Goal: Task Accomplishment & Management: Manage account settings

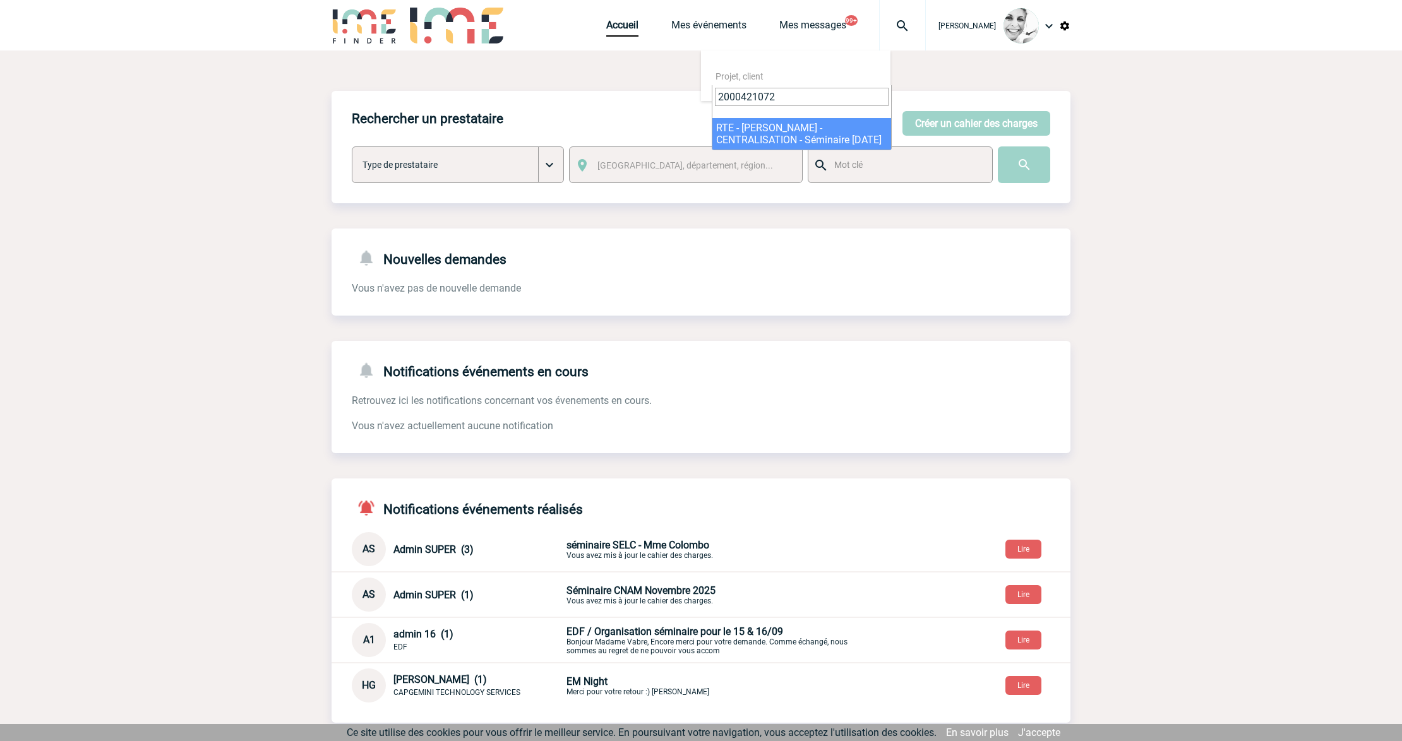
type input "2000421072"
select select "20573"
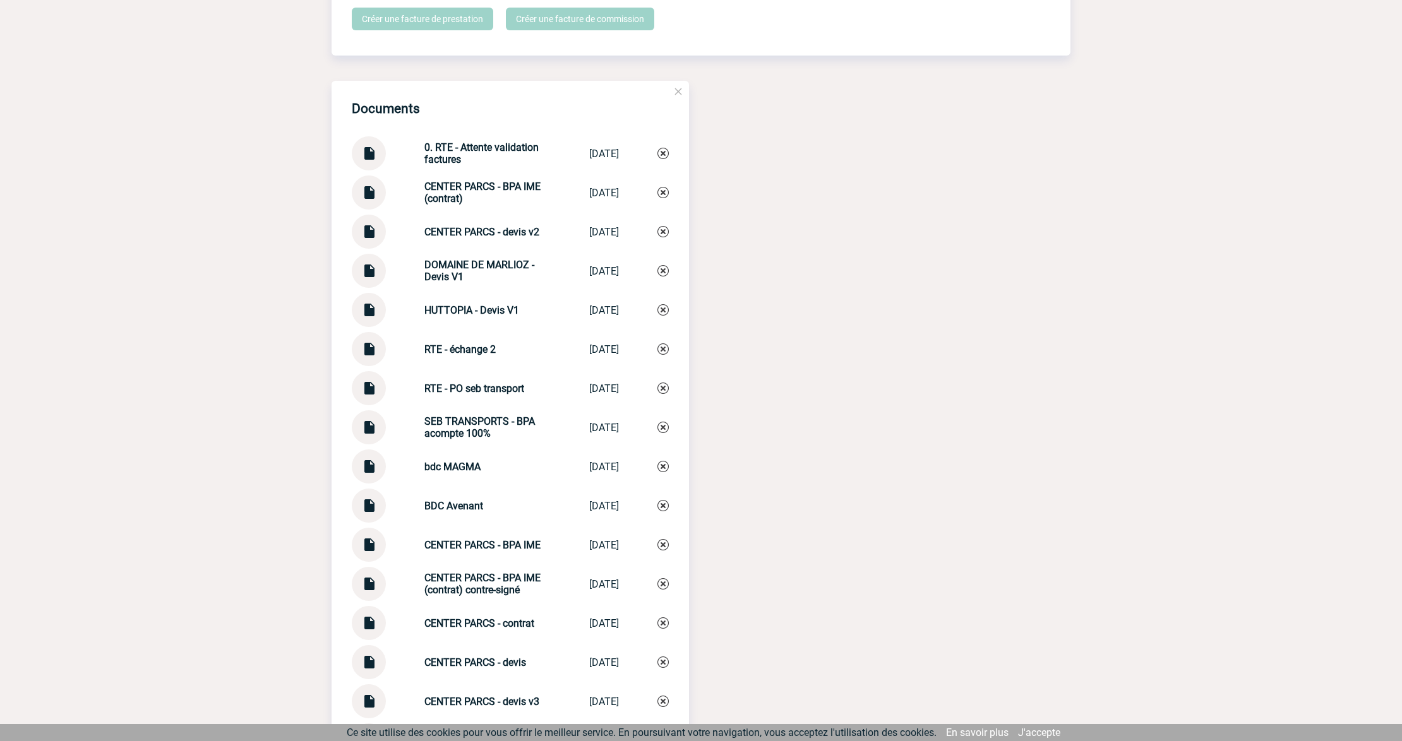
scroll to position [1094, 0]
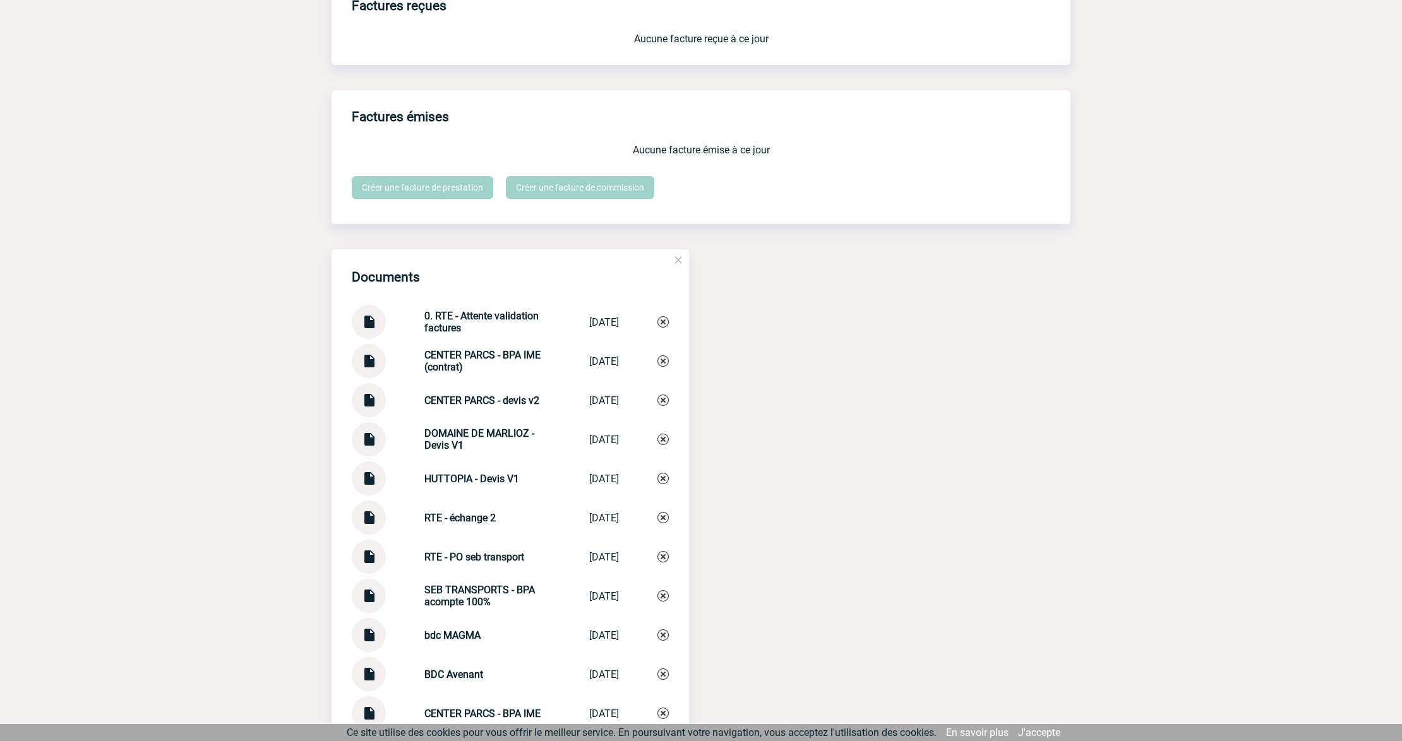
drag, startPoint x: 416, startPoint y: 318, endPoint x: 482, endPoint y: 335, distance: 68.9
click at [482, 334] on div "0. RTE - Attente validation factures" at bounding box center [487, 322] width 126 height 24
copy strong "0. RTE - Attente validation factures"
click at [660, 325] on img at bounding box center [662, 321] width 11 height 11
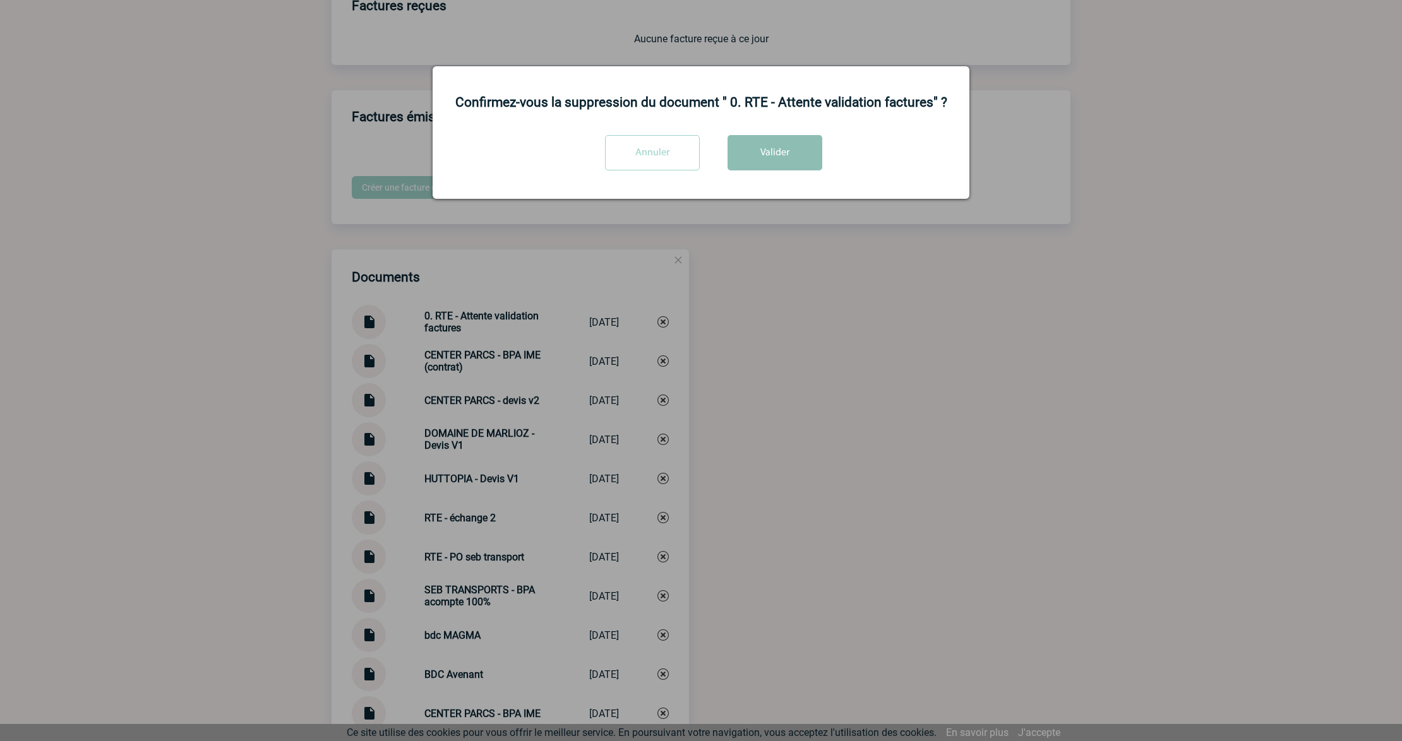
click at [794, 160] on button "Valider" at bounding box center [774, 152] width 95 height 35
click at [772, 400] on div at bounding box center [701, 370] width 1402 height 741
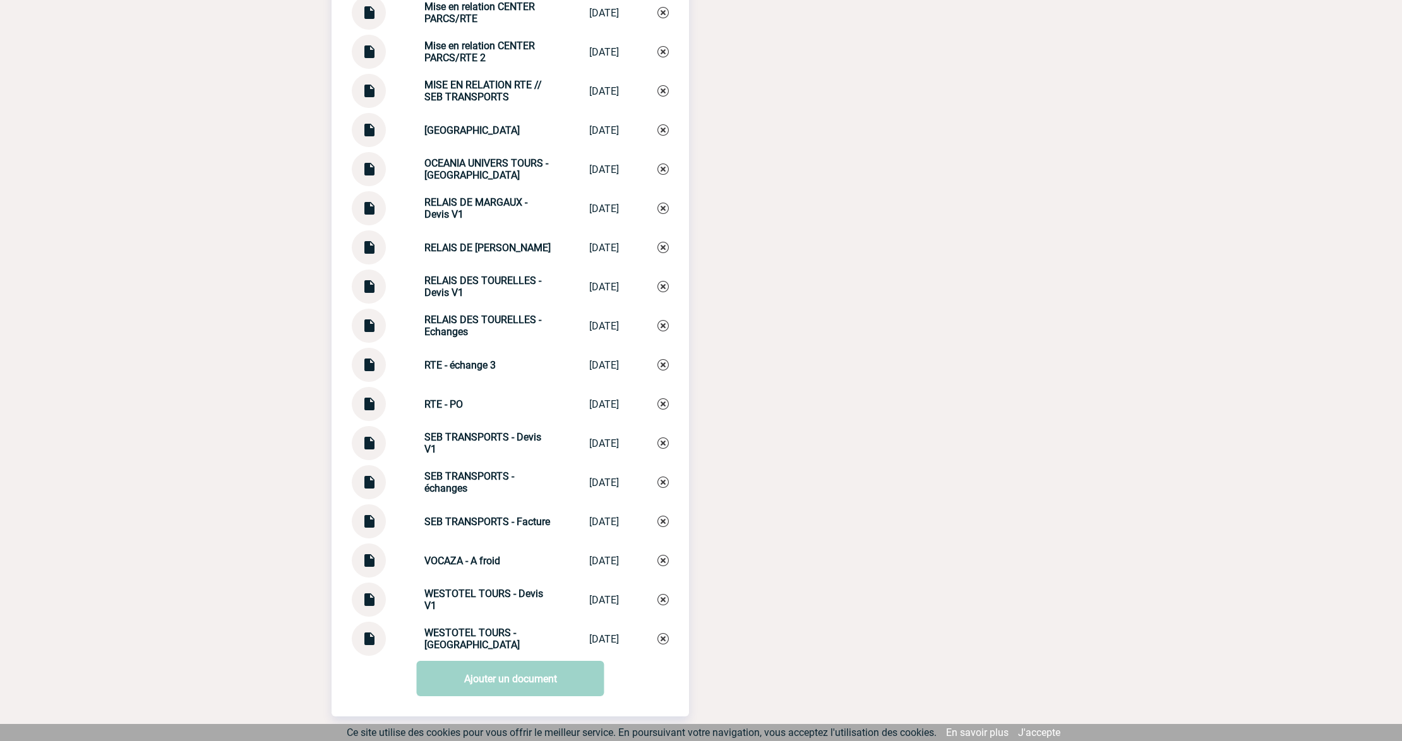
scroll to position [3532, 0]
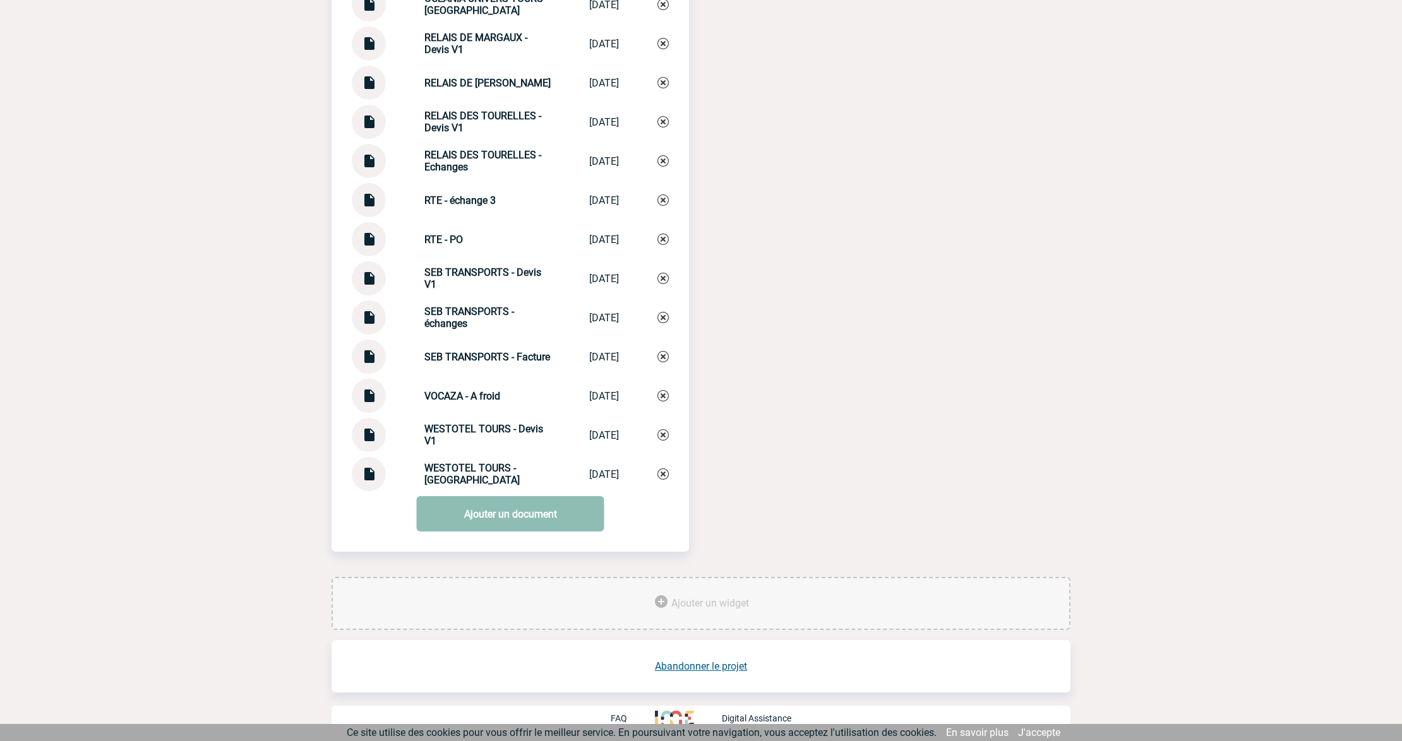
click at [475, 523] on link "Ajouter un document" at bounding box center [511, 513] width 188 height 35
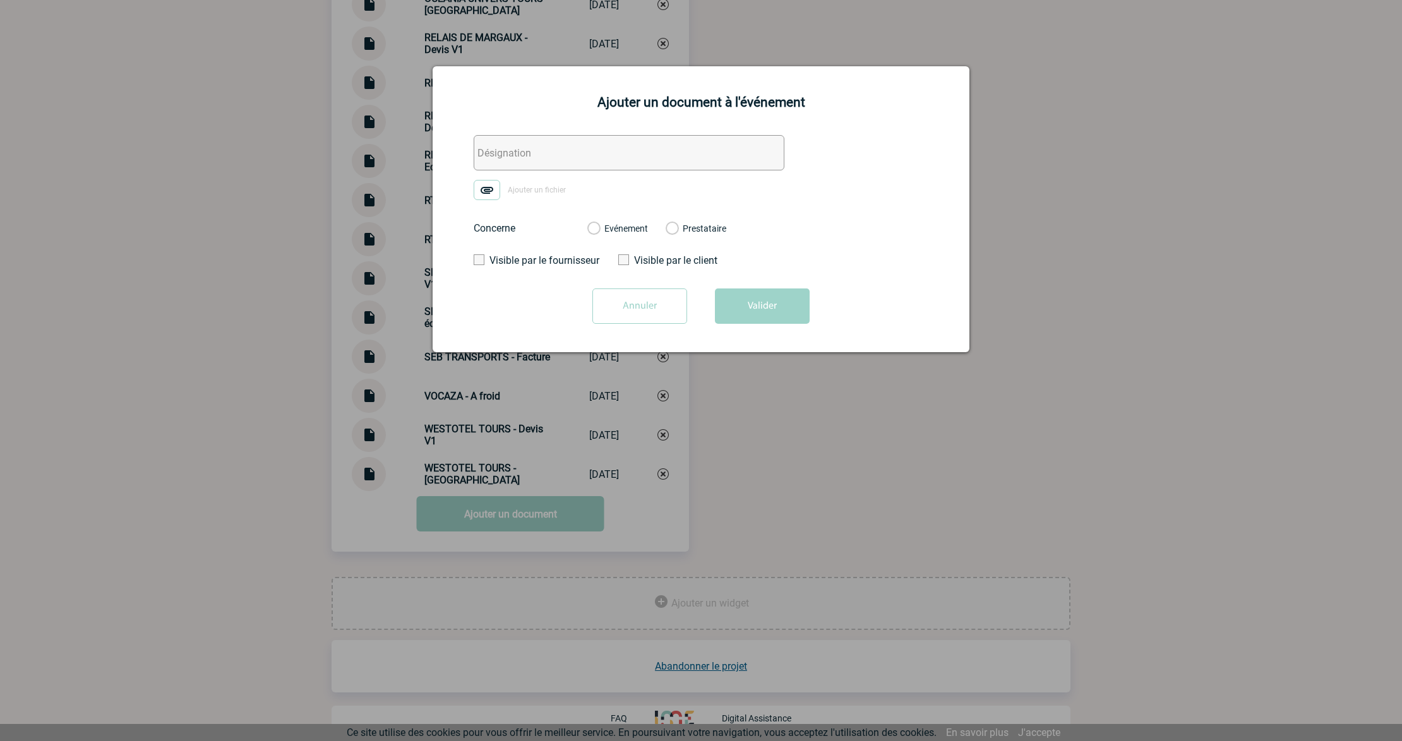
click at [529, 154] on input "text" at bounding box center [629, 152] width 311 height 35
paste input "0. RTE - Attente validation factures"
drag, startPoint x: 515, startPoint y: 152, endPoint x: 787, endPoint y: 192, distance: 274.4
click at [787, 192] on form "0. RTE - Attente validation factures Ajouter un fichier Concerne Evénement Pres…" at bounding box center [700, 234] width 505 height 198
type input "0. RTE - Validation fre Magma + Seb Transport"
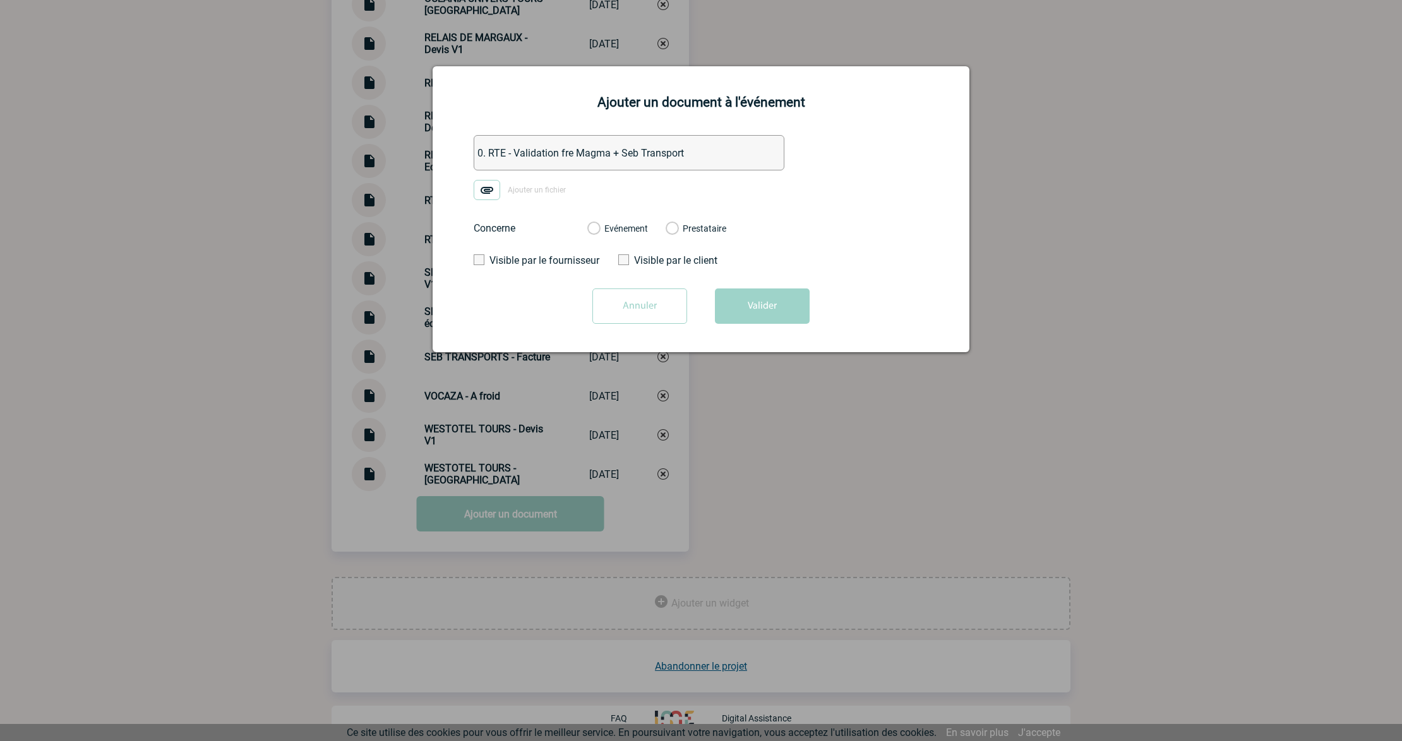
click at [521, 183] on label "Ajouter un fichier" at bounding box center [524, 190] width 101 height 20
click at [0, 0] on input "Ajouter un fichier" at bounding box center [0, 0] width 0 height 0
click at [596, 229] on label "Evénement" at bounding box center [593, 229] width 12 height 11
click at [0, 0] on input "Evénement" at bounding box center [0, 0] width 0 height 0
click at [786, 312] on button "Valider" at bounding box center [762, 306] width 95 height 35
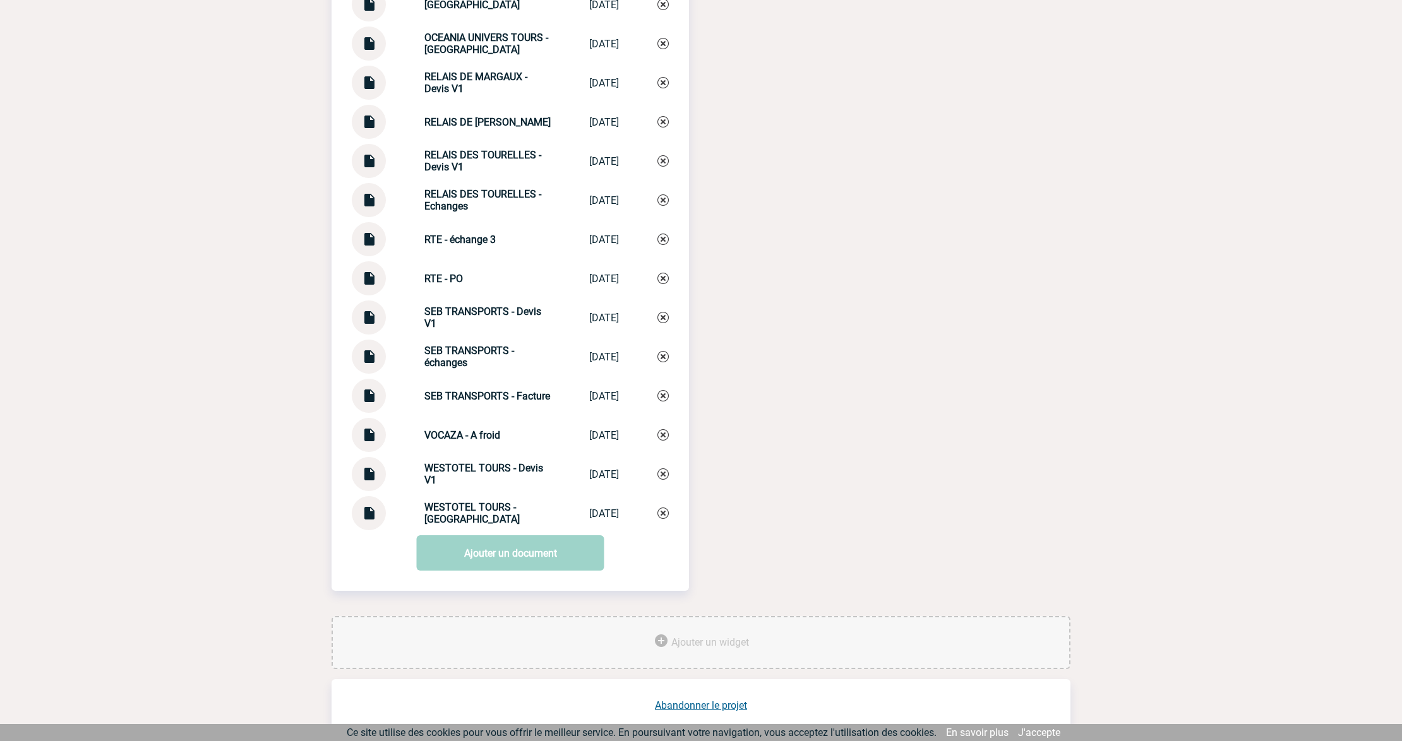
click at [368, 277] on img at bounding box center [369, 273] width 16 height 25
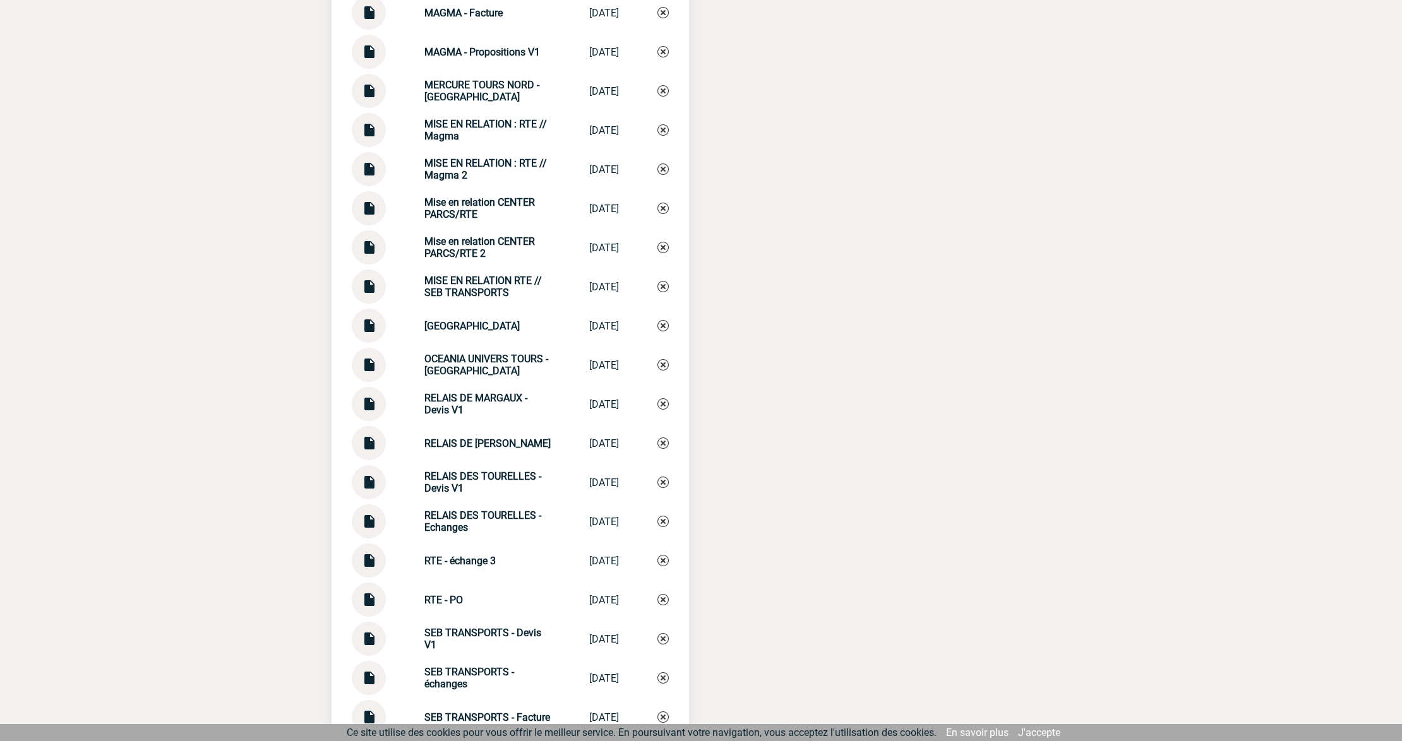
scroll to position [3195, 0]
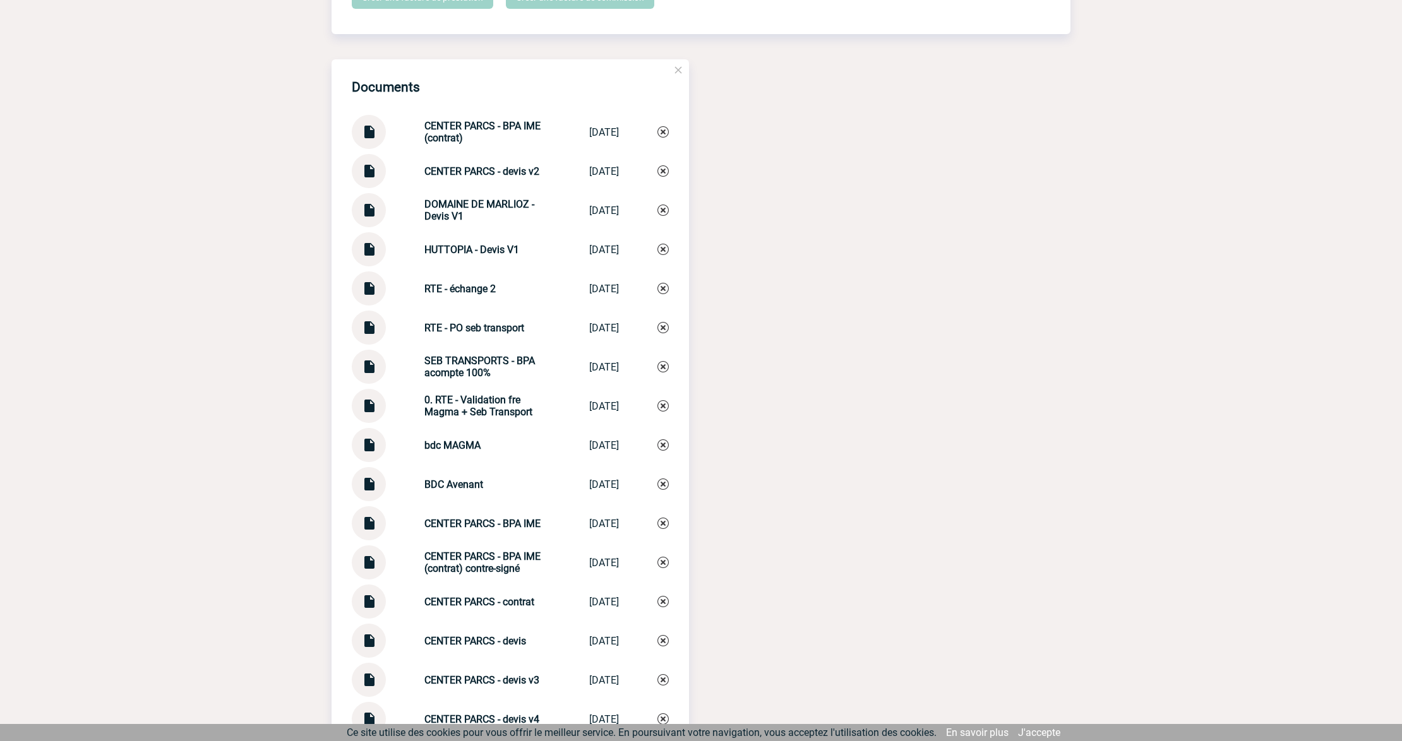
scroll to position [1347, 0]
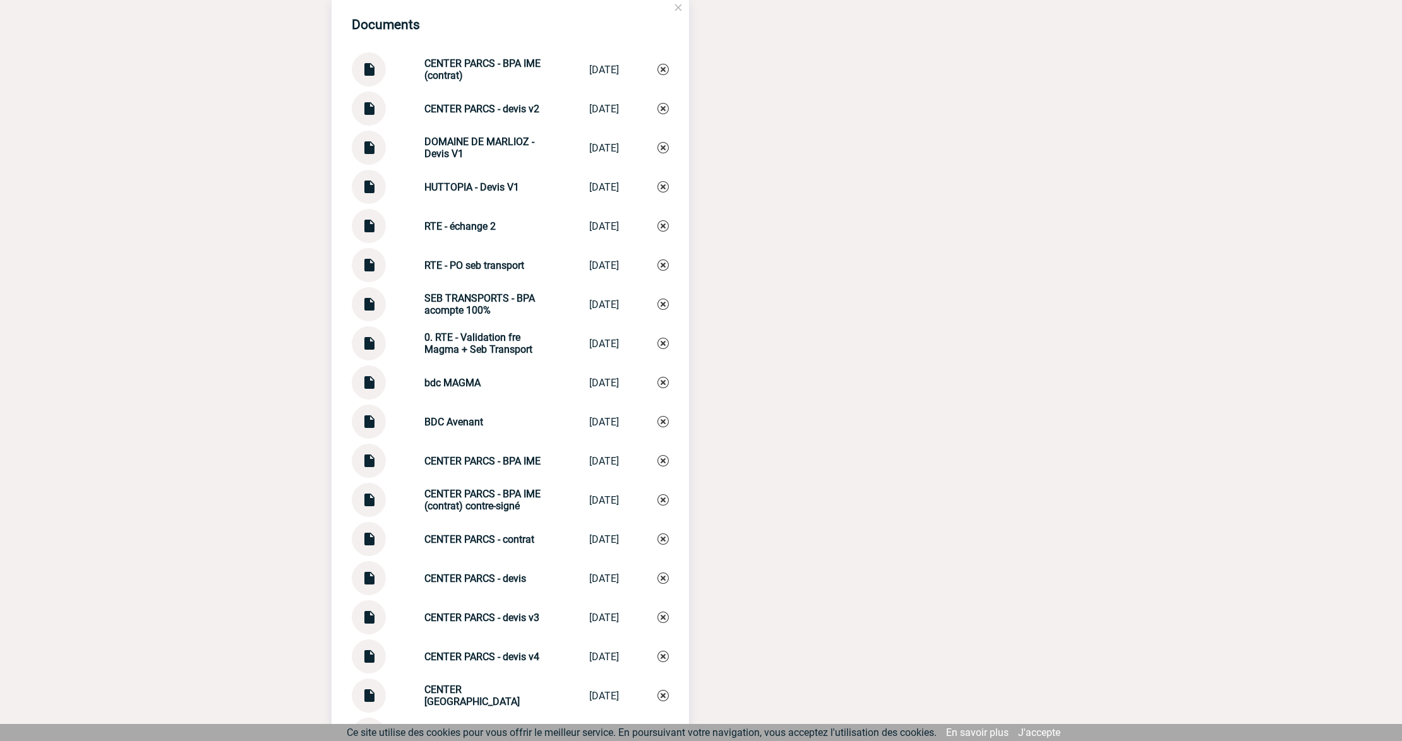
click at [372, 269] on img at bounding box center [369, 260] width 16 height 25
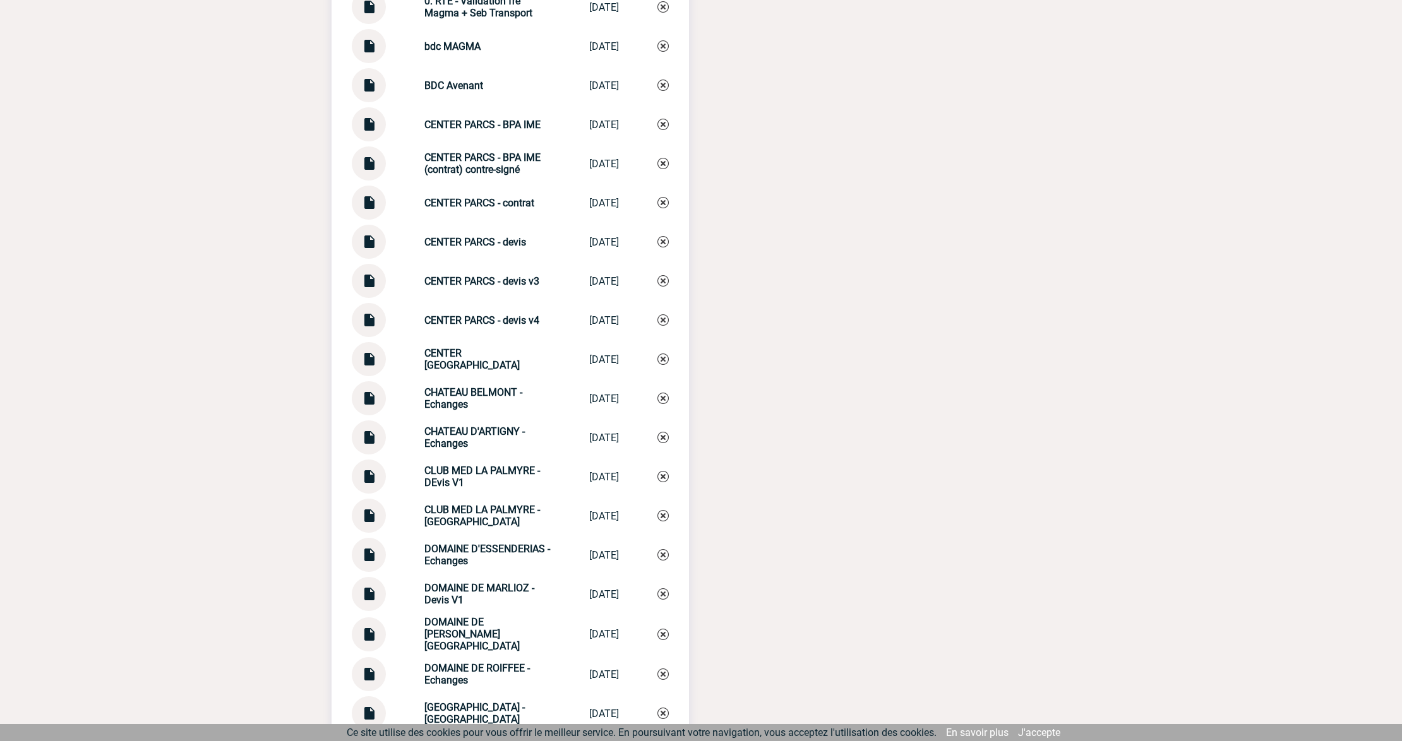
scroll to position [1263, 0]
